Goal: Task Accomplishment & Management: Manage account settings

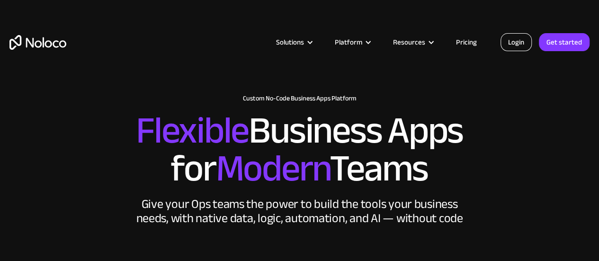
click at [519, 43] on link "Login" at bounding box center [515, 42] width 31 height 18
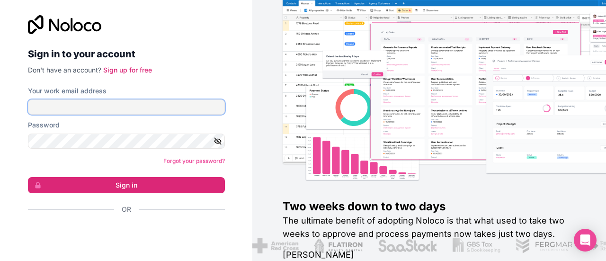
click at [74, 106] on input "Your work email address" at bounding box center [126, 106] width 197 height 15
type input "[EMAIL_ADDRESS][DOMAIN_NAME]"
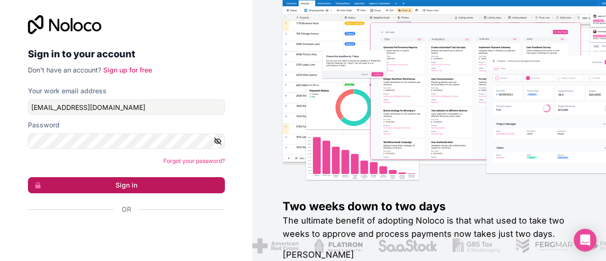
click at [128, 184] on button "Sign in" at bounding box center [126, 185] width 197 height 16
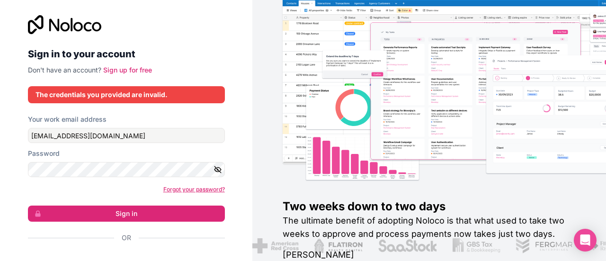
click at [203, 188] on link "Forgot your password?" at bounding box center [194, 189] width 62 height 7
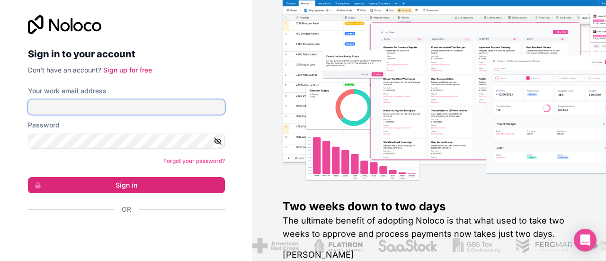
type input "[EMAIL_ADDRESS][DOMAIN_NAME]"
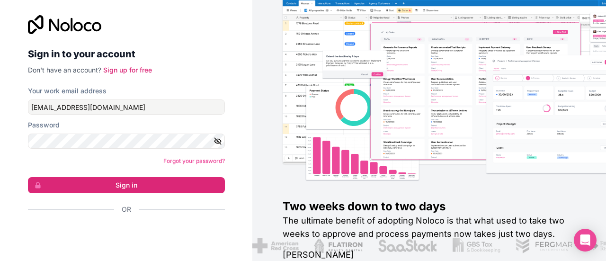
click at [214, 140] on icon "button" at bounding box center [217, 141] width 7 height 7
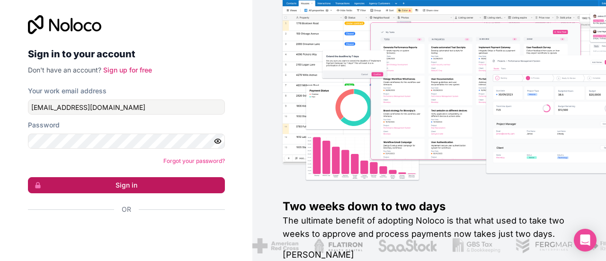
click at [158, 185] on button "Sign in" at bounding box center [126, 185] width 197 height 16
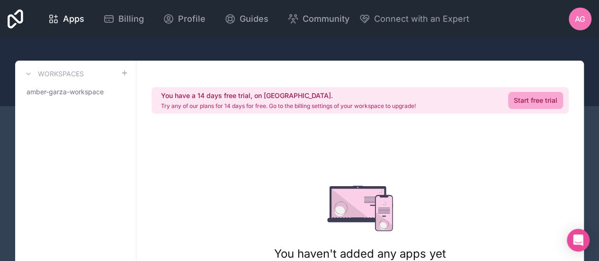
drag, startPoint x: 522, startPoint y: 0, endPoint x: 379, endPoint y: 45, distance: 150.7
click at [379, 45] on div at bounding box center [299, 72] width 599 height 68
click at [320, 12] on span "Community" at bounding box center [325, 18] width 47 height 13
click at [132, 19] on span "Billing" at bounding box center [131, 18] width 26 height 13
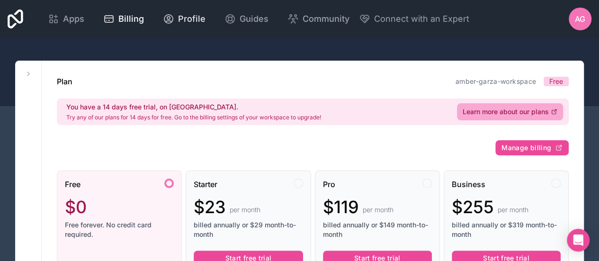
click at [188, 16] on span "Profile" at bounding box center [191, 18] width 27 height 13
